Goal: Transaction & Acquisition: Obtain resource

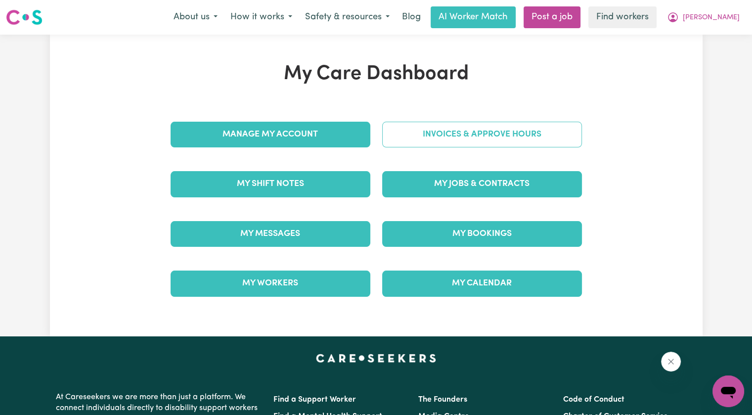
click at [478, 141] on link "Invoices & Approve Hours" at bounding box center [482, 135] width 200 height 26
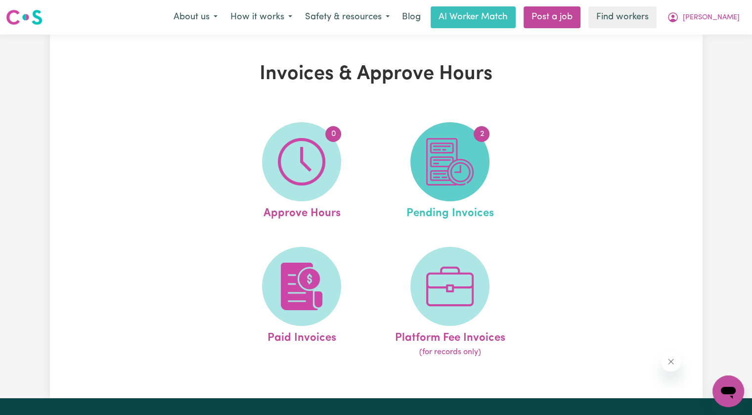
click at [471, 150] on img at bounding box center [449, 161] width 47 height 47
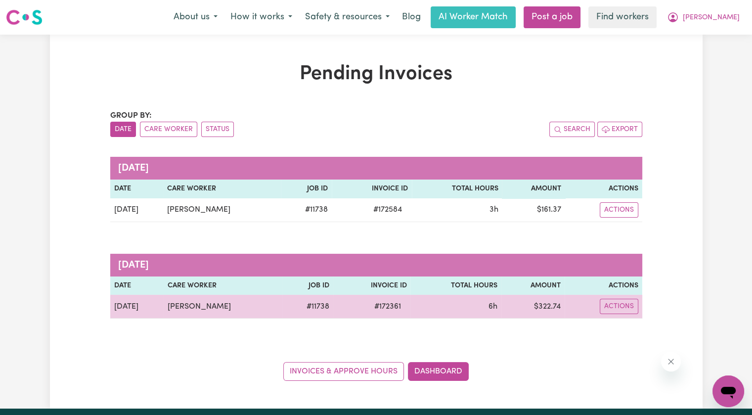
click at [386, 304] on span "# 172361" at bounding box center [387, 307] width 39 height 12
click at [388, 304] on span "# 172361" at bounding box center [387, 307] width 39 height 12
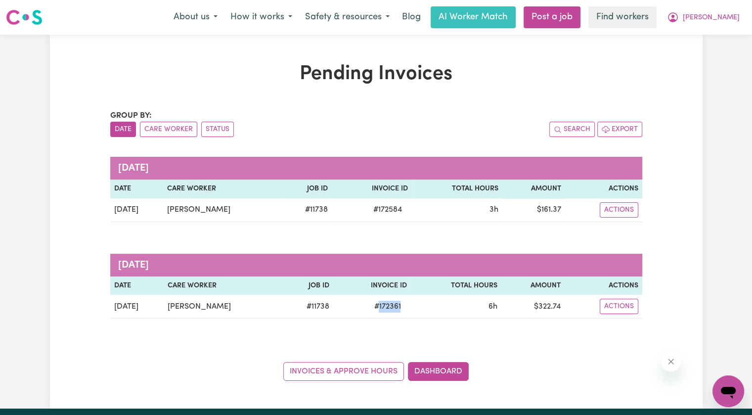
copy span "172361"
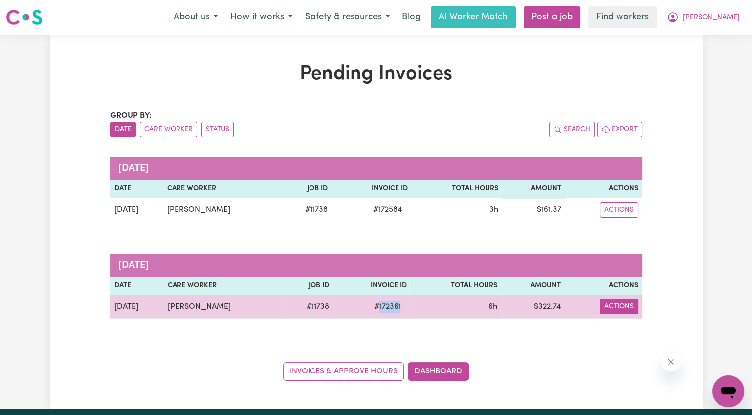
click at [614, 305] on button "Actions" at bounding box center [619, 306] width 39 height 15
click at [620, 325] on link "Download Invoice" at bounding box center [647, 329] width 90 height 20
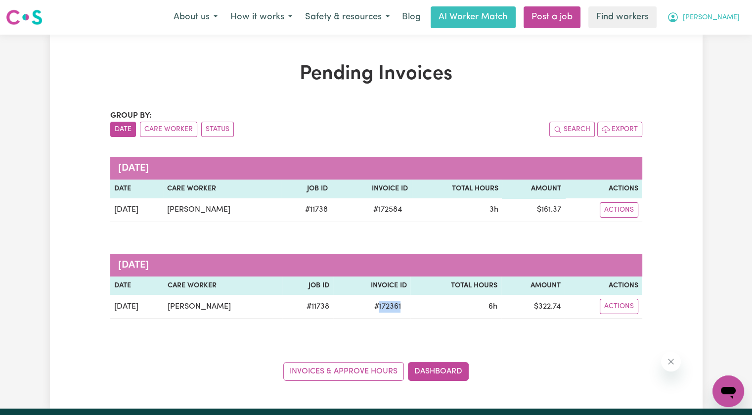
drag, startPoint x: 719, startPoint y: 17, endPoint x: 720, endPoint y: 22, distance: 5.0
click at [719, 17] on span "[PERSON_NAME]" at bounding box center [711, 17] width 57 height 11
click at [701, 54] on link "Logout" at bounding box center [706, 56] width 78 height 19
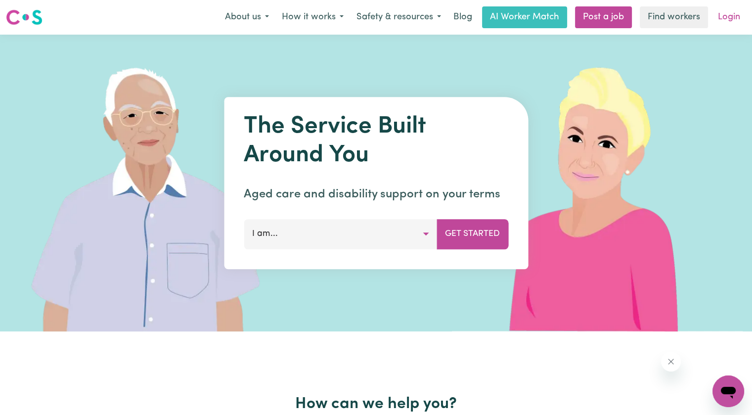
click at [722, 18] on link "Login" at bounding box center [729, 17] width 34 height 22
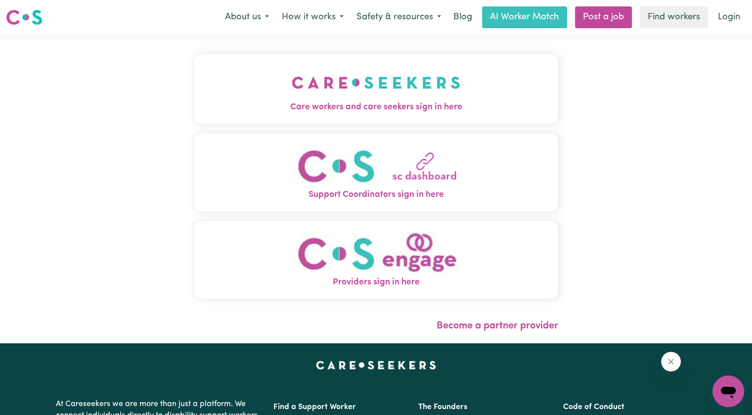
click at [292, 83] on img "Care workers and care seekers sign in here" at bounding box center [376, 82] width 169 height 37
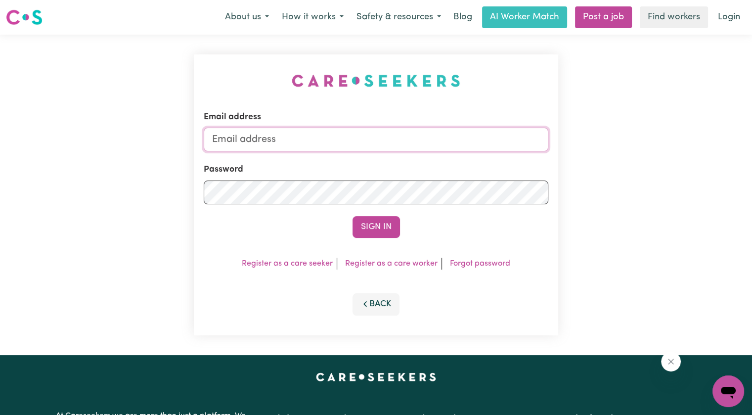
click at [294, 138] on input "Email address" at bounding box center [376, 140] width 345 height 24
drag, startPoint x: 268, startPoint y: 140, endPoint x: 590, endPoint y: 136, distance: 322.3
click at [590, 136] on div "Email address [EMAIL_ADDRESS][DOMAIN_NAME] Password Sign In Register as a care …" at bounding box center [376, 195] width 752 height 320
type input "[EMAIL_ADDRESS][PERSON_NAME][PERSON_NAME][DOMAIN_NAME]"
click at [352, 216] on button "Sign In" at bounding box center [375, 227] width 47 height 22
